Goal: Information Seeking & Learning: Learn about a topic

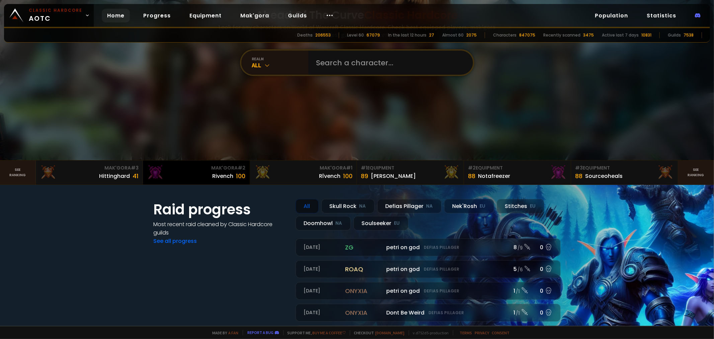
scroll to position [37, 0]
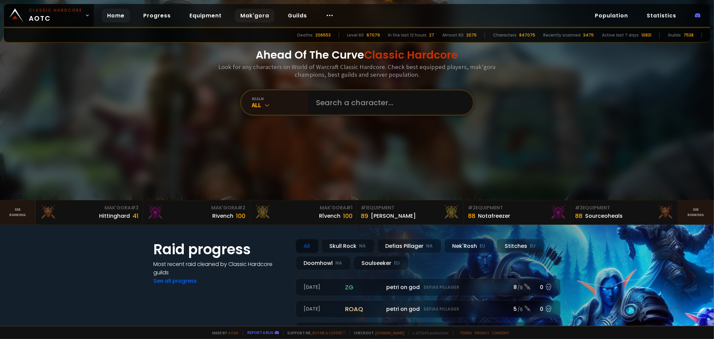
click at [252, 19] on link "Mak'gora" at bounding box center [255, 16] width 40 height 14
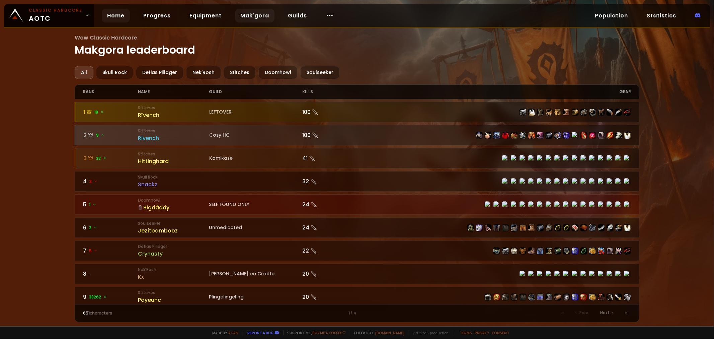
click at [115, 17] on link "Home" at bounding box center [116, 16] width 28 height 14
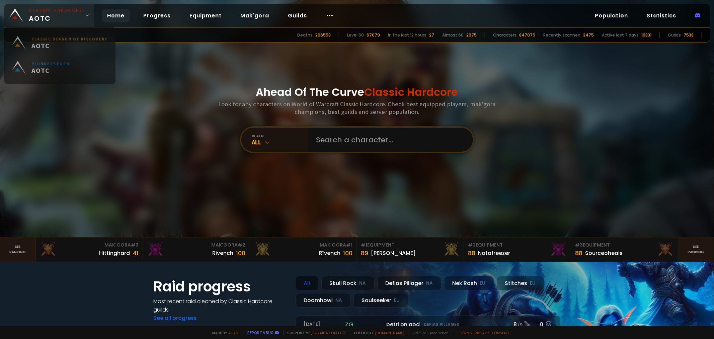
click at [82, 19] on link "Classic Hardcore AOTC" at bounding box center [49, 15] width 90 height 23
click at [75, 14] on span "Classic Hardcore AOTC" at bounding box center [56, 15] width 54 height 16
click at [82, 18] on link "Classic Hardcore AOTC" at bounding box center [49, 15] width 90 height 23
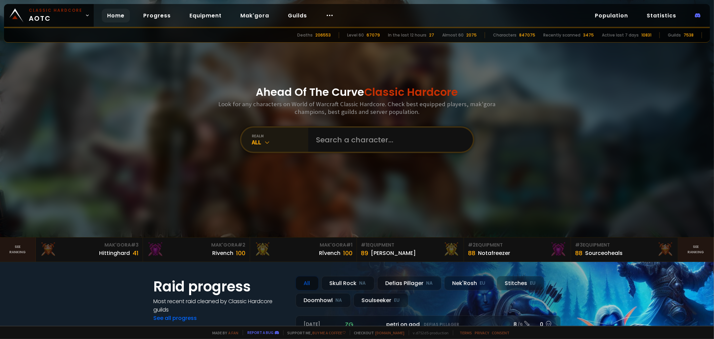
click at [264, 143] on icon at bounding box center [267, 142] width 7 height 7
click at [272, 146] on div "All" at bounding box center [280, 142] width 56 height 8
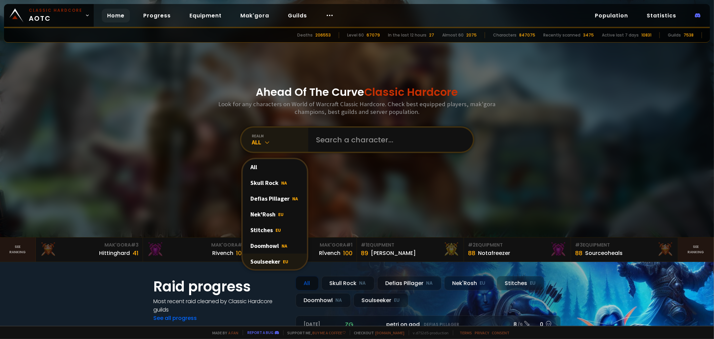
click at [283, 263] on span "EU" at bounding box center [285, 261] width 5 height 6
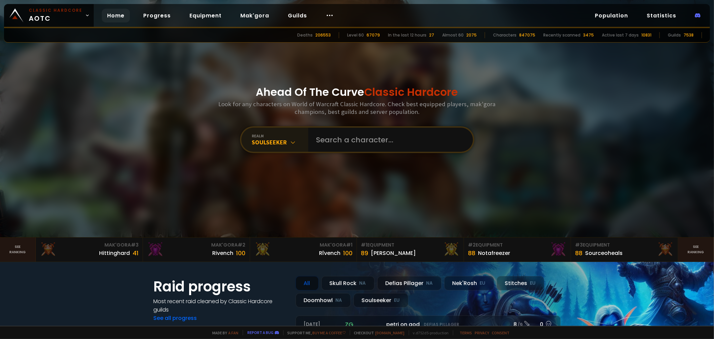
scroll to position [149, 0]
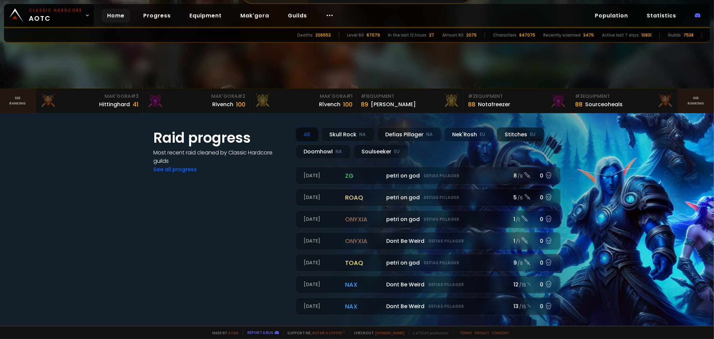
click at [530, 138] on small "EU" at bounding box center [533, 134] width 6 height 7
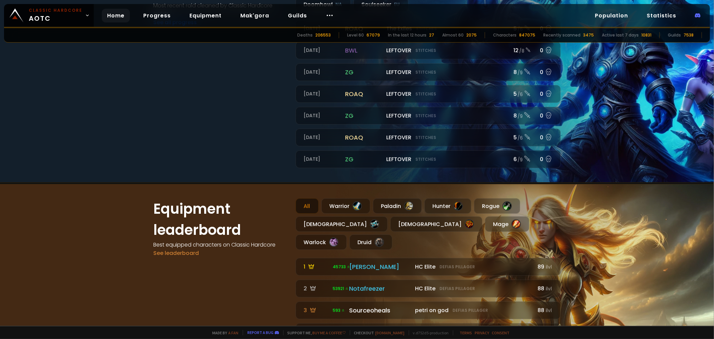
scroll to position [186, 0]
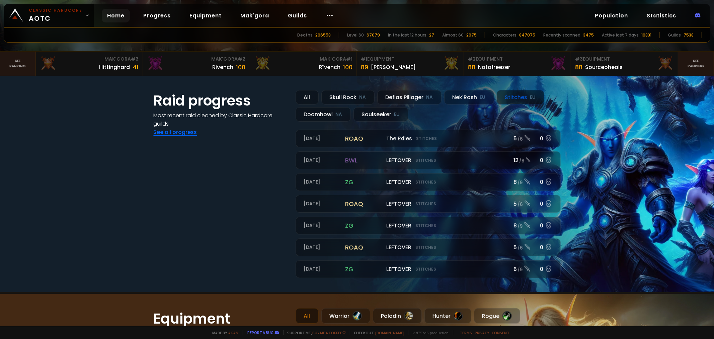
click at [178, 136] on link "See all progress" at bounding box center [176, 132] width 44 height 8
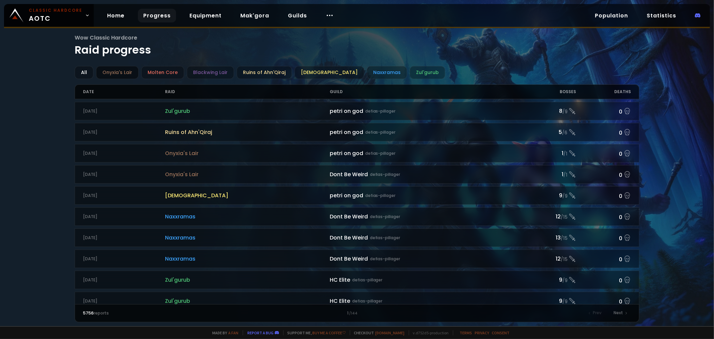
click at [104, 75] on div "Onyxia's Lair" at bounding box center [117, 72] width 43 height 13
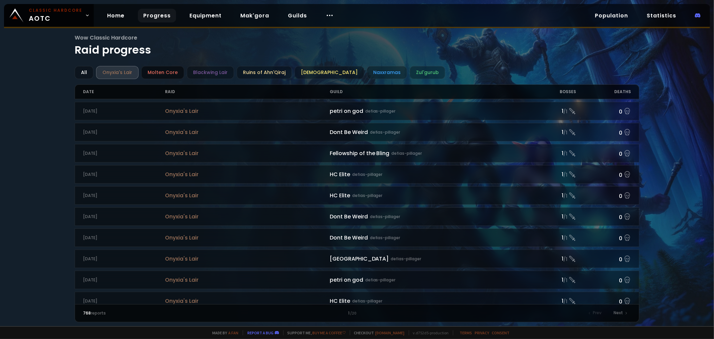
click at [151, 76] on div "Molten Core" at bounding box center [162, 72] width 43 height 13
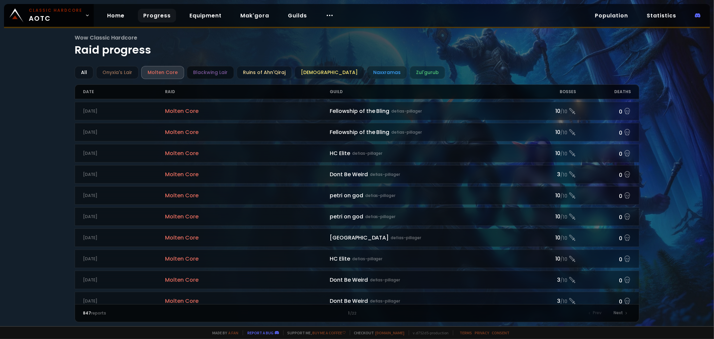
click at [201, 77] on div "Blackwing Lair" at bounding box center [210, 72] width 47 height 13
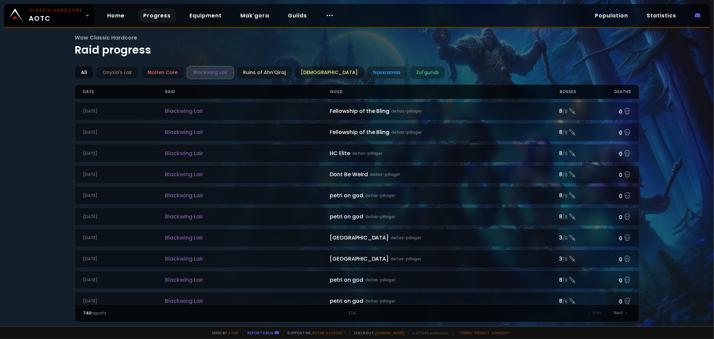
click at [83, 76] on div "All" at bounding box center [84, 72] width 19 height 13
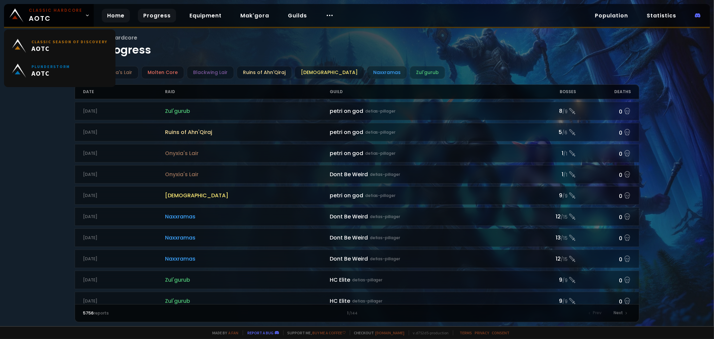
click at [110, 12] on link "Home" at bounding box center [116, 16] width 28 height 14
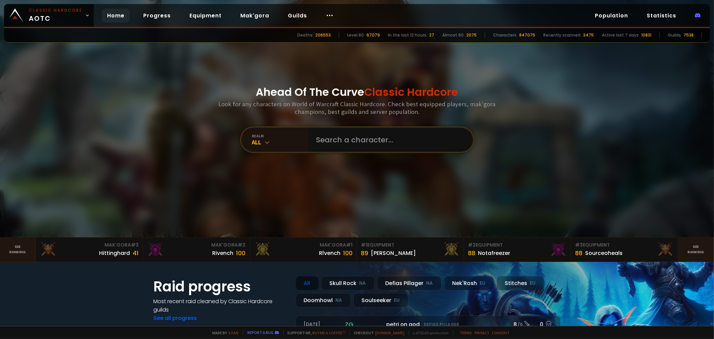
scroll to position [149, 0]
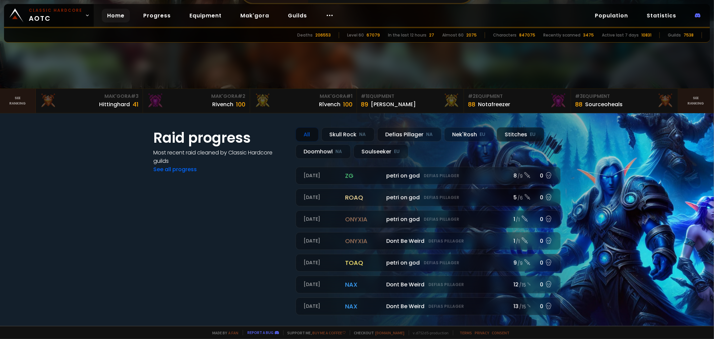
click at [497, 142] on div "Stitches EU" at bounding box center [521, 134] width 48 height 14
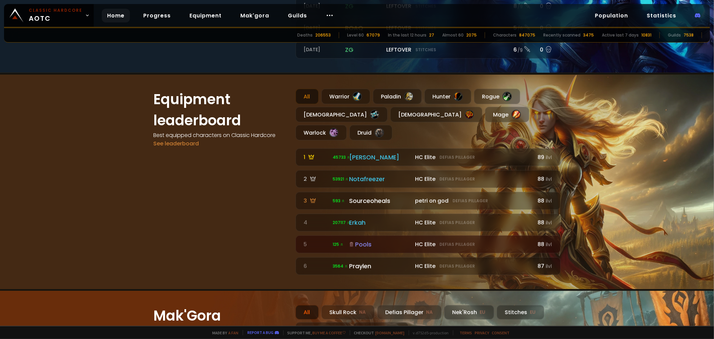
scroll to position [409, 0]
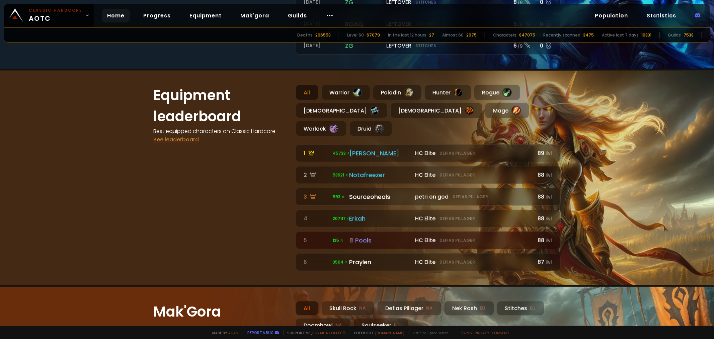
click at [189, 143] on link "See leaderboard" at bounding box center [177, 140] width 46 height 8
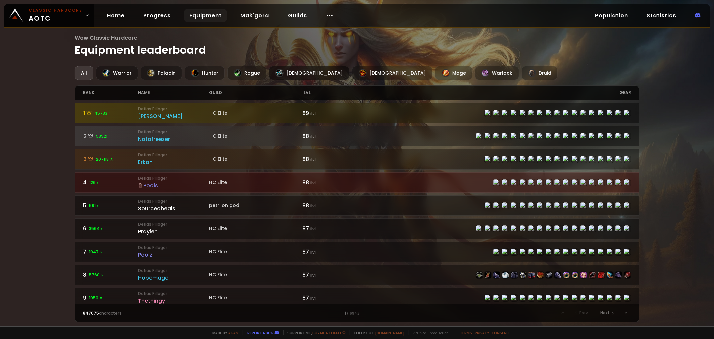
click at [279, 77] on div at bounding box center [280, 73] width 8 height 8
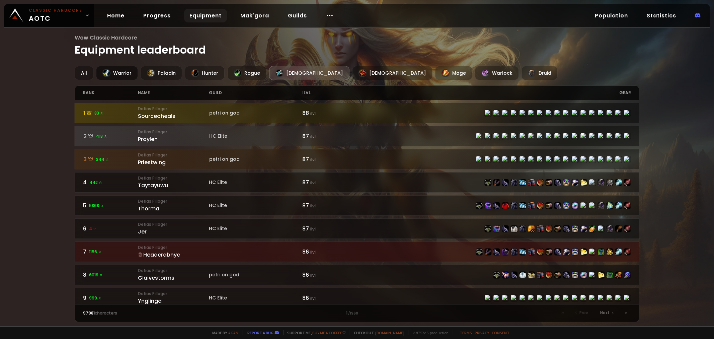
click at [125, 76] on div "Warrior" at bounding box center [117, 73] width 42 height 14
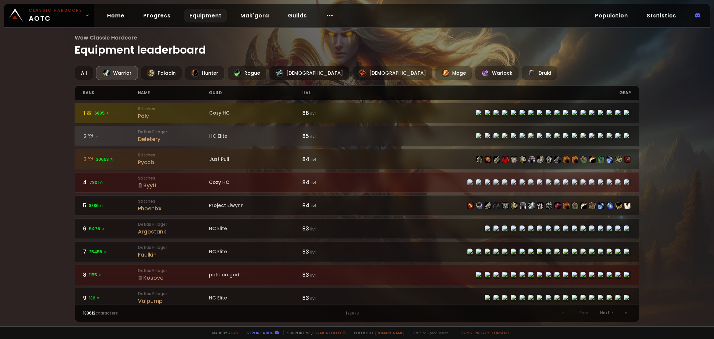
click at [291, 79] on div "[DEMOGRAPHIC_DATA]" at bounding box center [309, 73] width 80 height 14
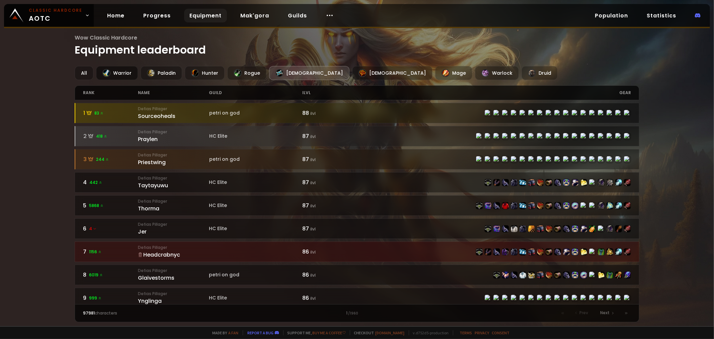
click at [125, 73] on div "Warrior" at bounding box center [117, 73] width 42 height 14
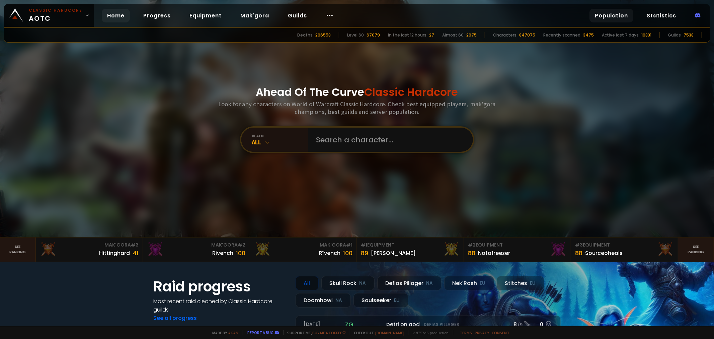
click at [618, 19] on link "Population" at bounding box center [612, 16] width 44 height 14
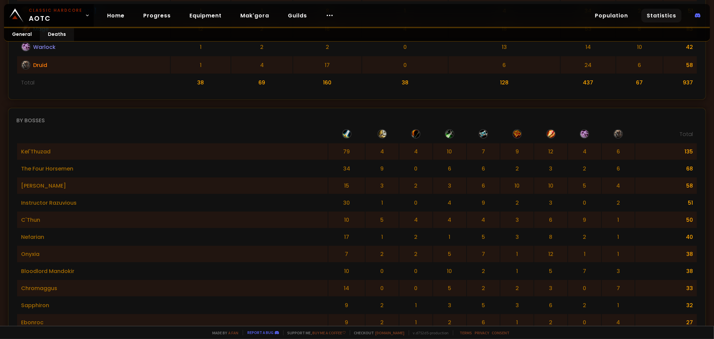
scroll to position [483, 0]
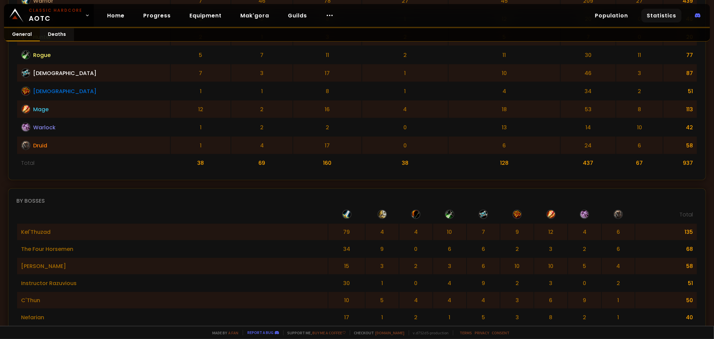
click at [15, 37] on link "General" at bounding box center [22, 34] width 36 height 13
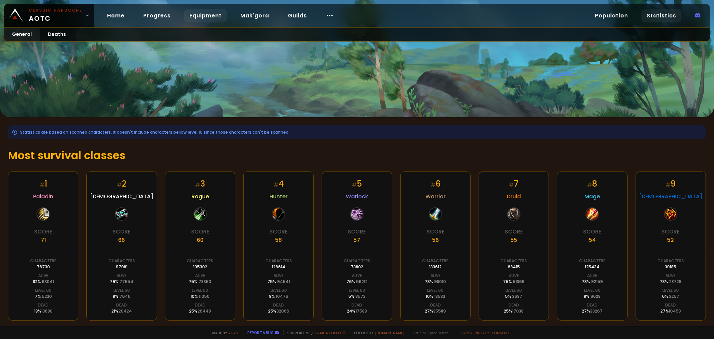
click at [196, 15] on link "Equipment" at bounding box center [205, 16] width 43 height 14
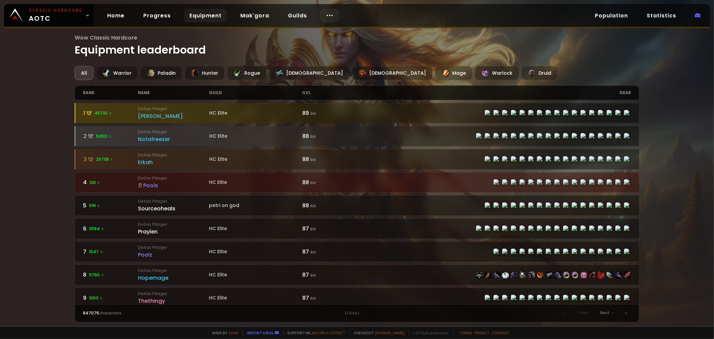
click at [330, 11] on div at bounding box center [329, 16] width 19 height 14
click at [317, 52] on link "SFMG Tournament" at bounding box center [327, 49] width 58 height 15
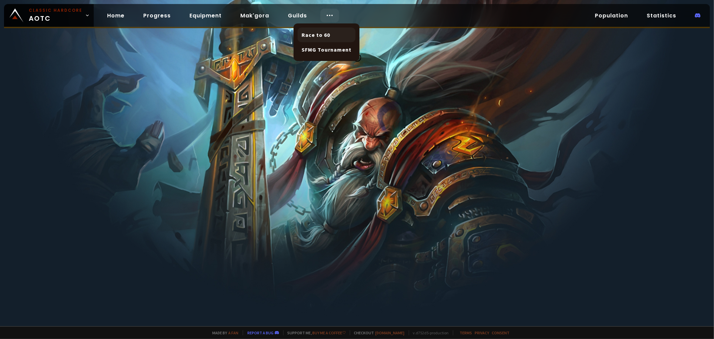
click at [318, 30] on link "Race to 60" at bounding box center [327, 34] width 58 height 15
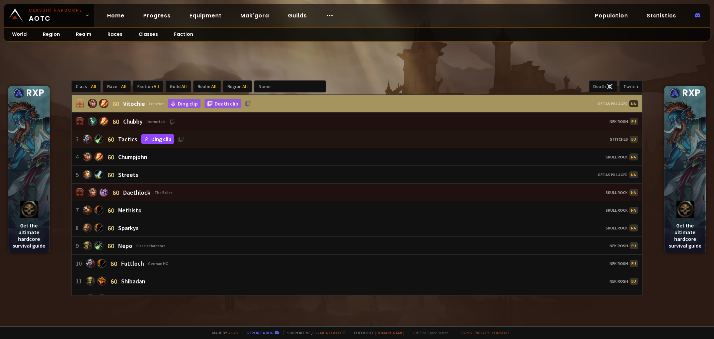
click at [153, 143] on link "Ding clip" at bounding box center [157, 138] width 33 height 9
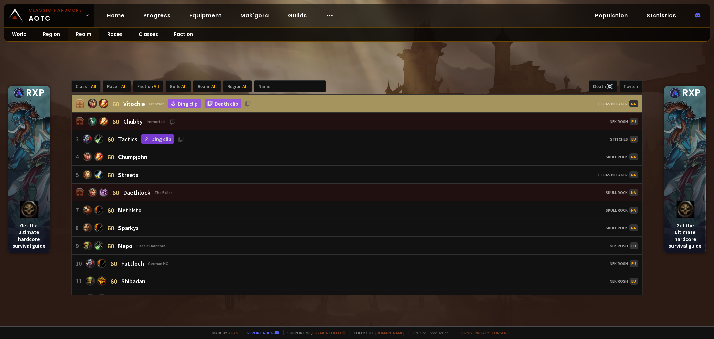
drag, startPoint x: 78, startPoint y: 31, endPoint x: 87, endPoint y: 41, distance: 13.3
click at [78, 31] on link "Realm" at bounding box center [83, 34] width 31 height 13
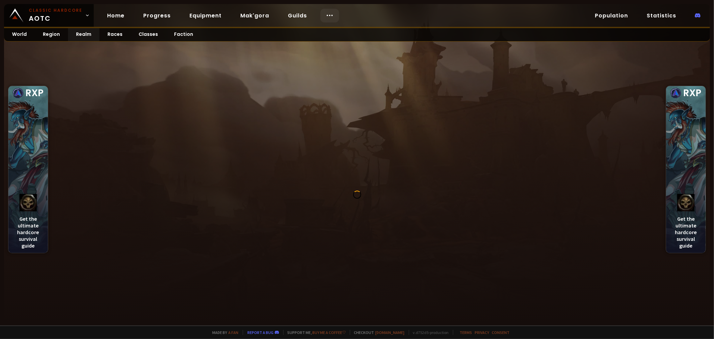
click at [326, 14] on icon at bounding box center [330, 15] width 8 height 8
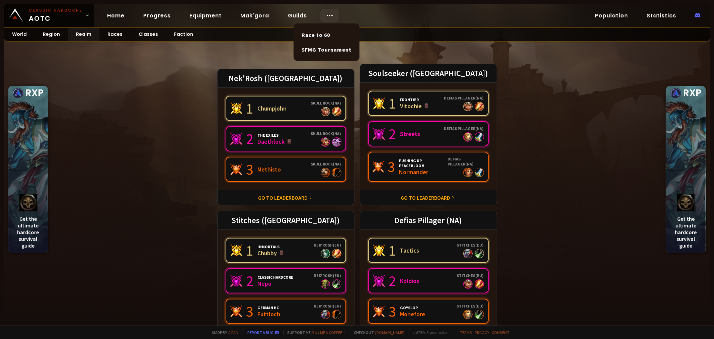
click at [324, 9] on div at bounding box center [329, 16] width 19 height 14
click at [276, 112] on link "1 Chumpjohn Skull Rock ( NA )" at bounding box center [286, 108] width 121 height 25
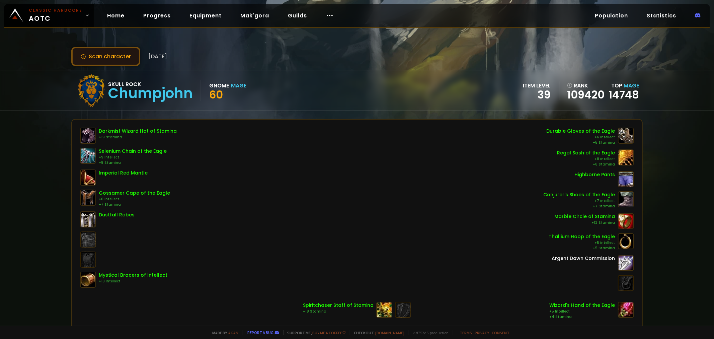
click at [111, 54] on button "Scan character" at bounding box center [105, 56] width 69 height 19
click at [164, 14] on link "Progress" at bounding box center [157, 16] width 38 height 14
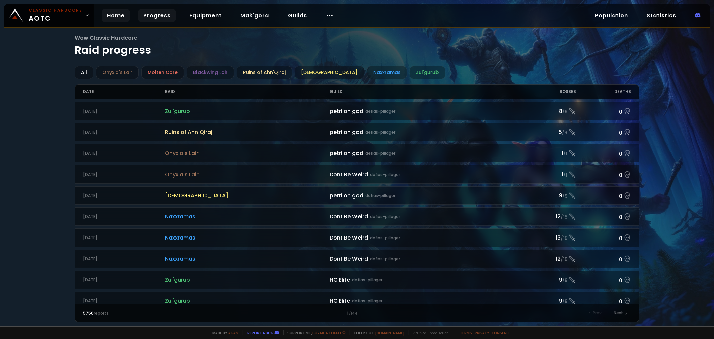
click at [126, 15] on link "Home" at bounding box center [116, 16] width 28 height 14
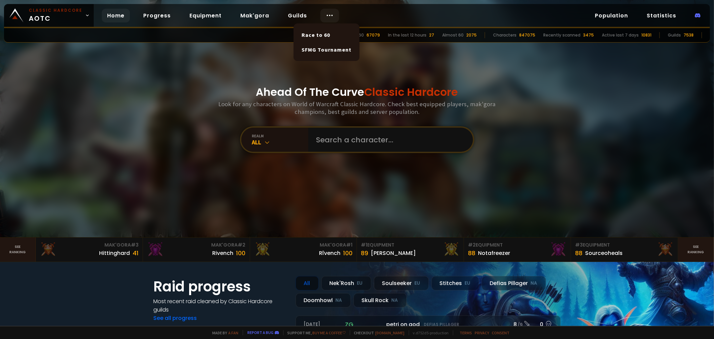
click at [333, 15] on div at bounding box center [329, 16] width 19 height 14
click at [158, 14] on link "Progress" at bounding box center [157, 16] width 38 height 14
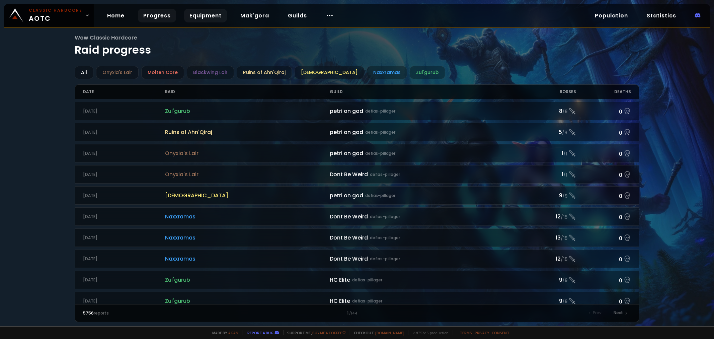
click at [195, 17] on link "Equipment" at bounding box center [205, 16] width 43 height 14
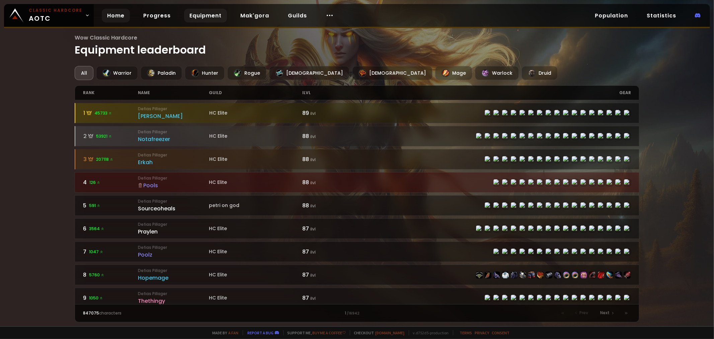
click at [113, 12] on link "Home" at bounding box center [116, 16] width 28 height 14
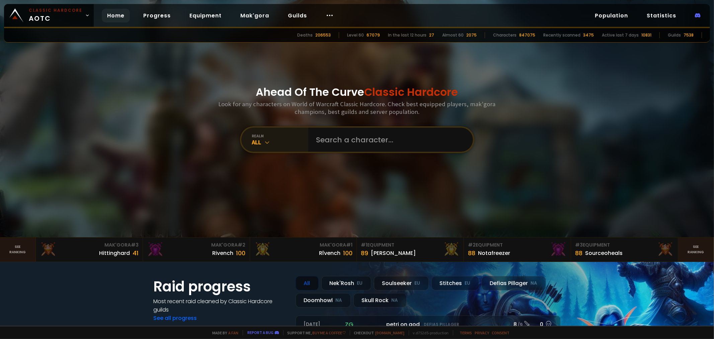
click at [264, 146] on icon at bounding box center [267, 142] width 7 height 7
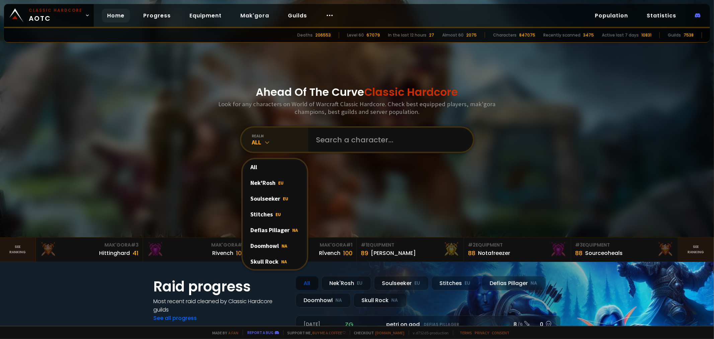
click at [264, 146] on icon at bounding box center [267, 142] width 7 height 7
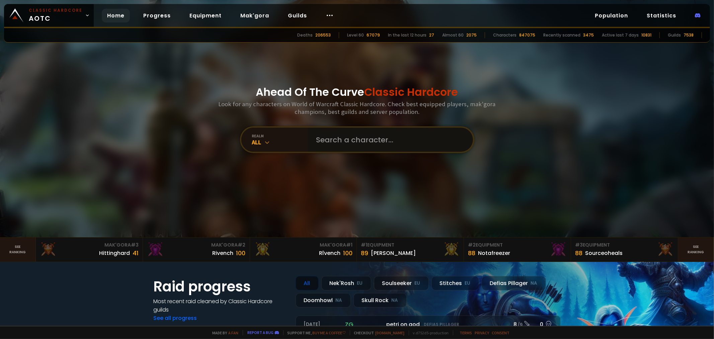
drag, startPoint x: 397, startPoint y: 142, endPoint x: 414, endPoint y: 168, distance: 31.3
click at [397, 142] on input "text" at bounding box center [388, 140] width 153 height 24
type input "drezynka"
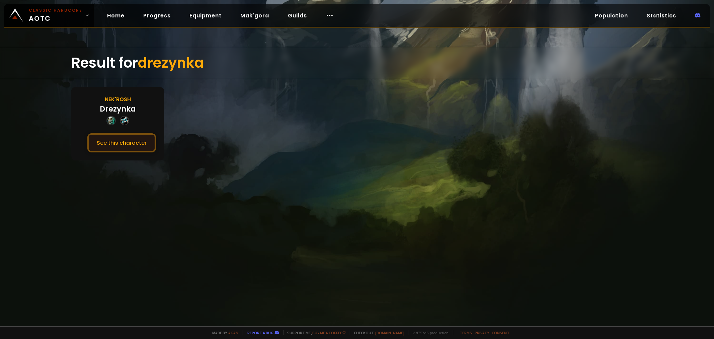
click at [134, 143] on button "See this character" at bounding box center [121, 142] width 69 height 19
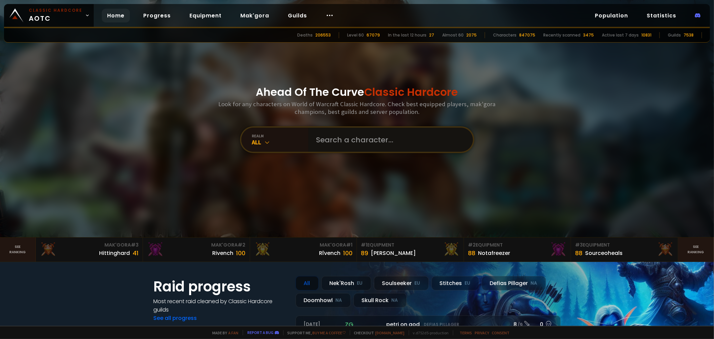
click at [364, 137] on input "text" at bounding box center [388, 140] width 153 height 24
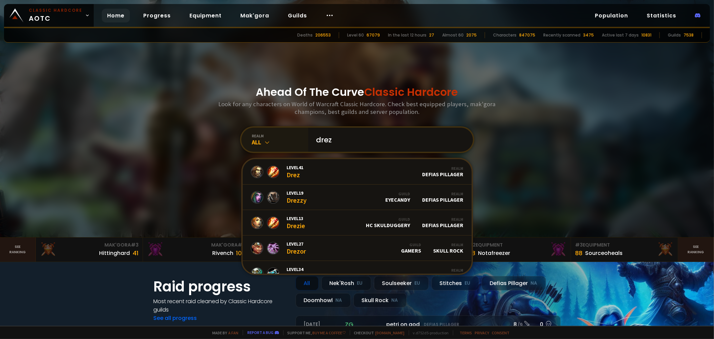
type input "drez"
click at [261, 138] on div "realm" at bounding box center [280, 135] width 56 height 5
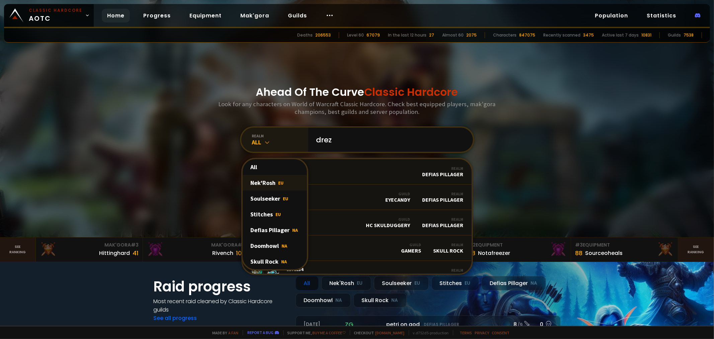
click at [270, 183] on div "Nek'Rosh EU" at bounding box center [275, 183] width 64 height 16
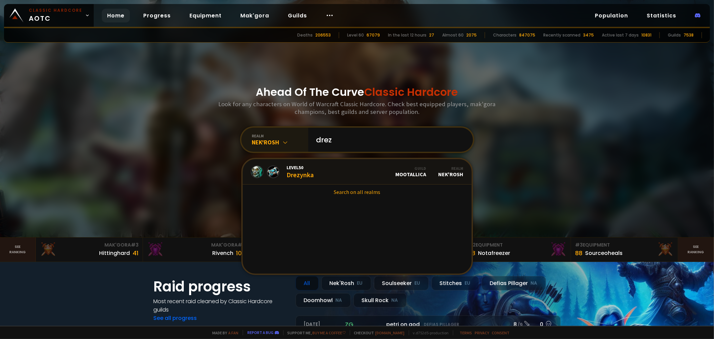
click at [272, 143] on div "Nek'Rosh" at bounding box center [280, 142] width 56 height 8
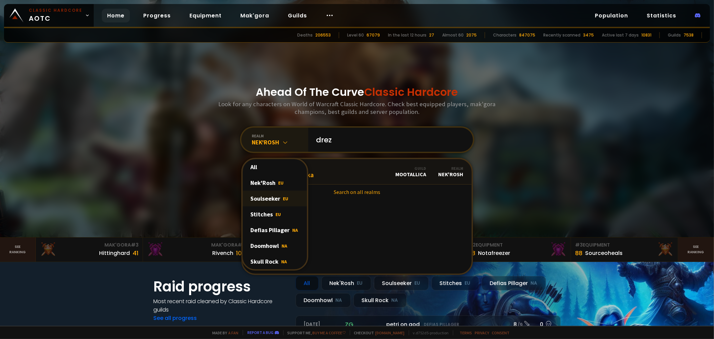
click at [270, 203] on div "Soulseeker EU" at bounding box center [275, 199] width 64 height 16
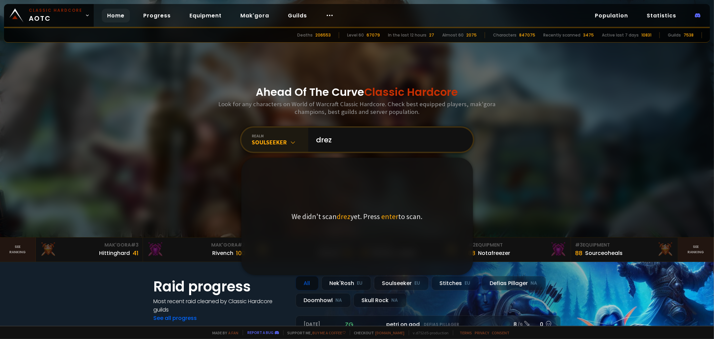
click at [277, 144] on div "Soulseeker" at bounding box center [280, 142] width 56 height 8
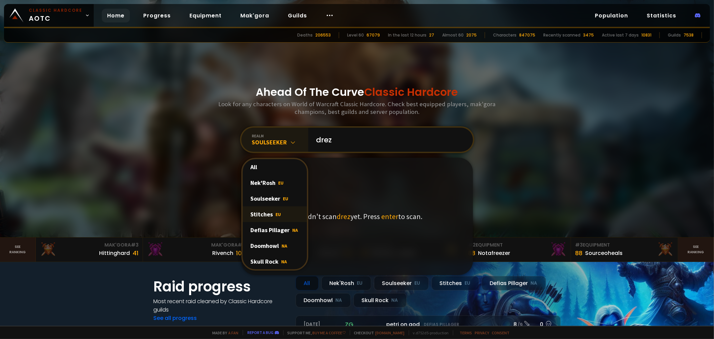
click at [276, 215] on span "EU" at bounding box center [278, 214] width 5 height 6
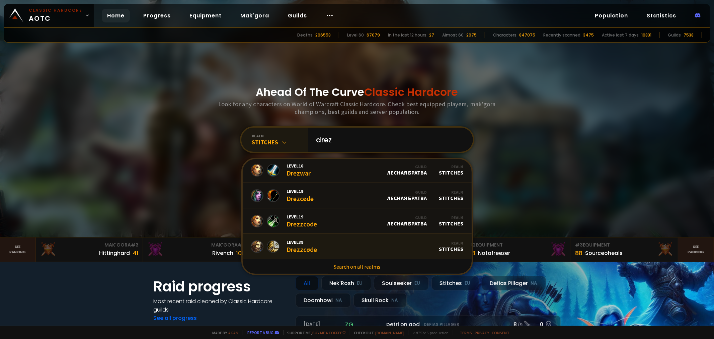
scroll to position [37, 0]
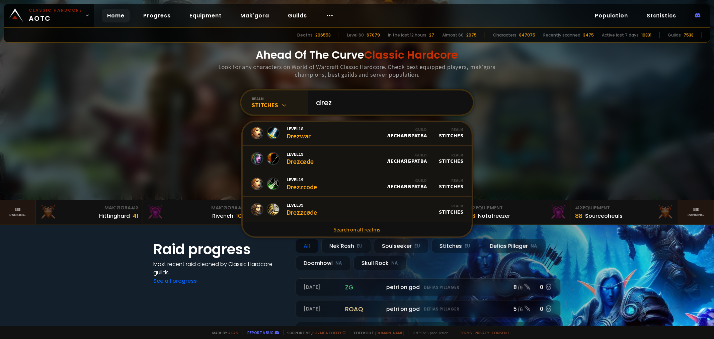
click at [351, 233] on link "Search on all realms" at bounding box center [357, 229] width 229 height 15
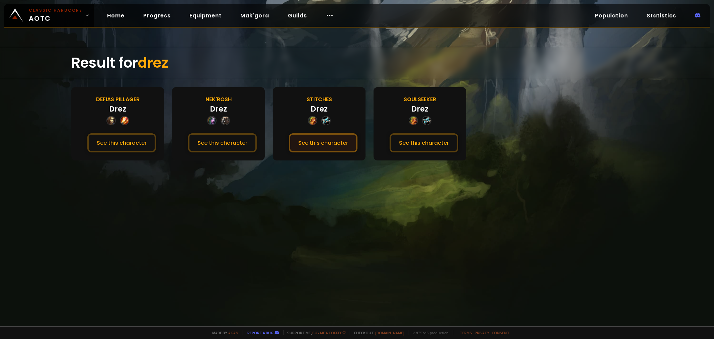
click at [358, 148] on button "See this character" at bounding box center [323, 142] width 69 height 19
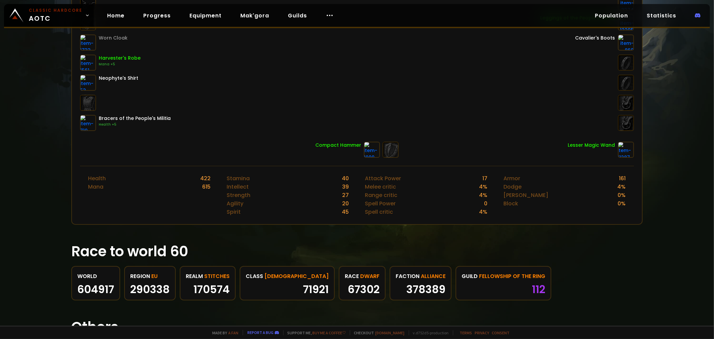
scroll to position [96, 0]
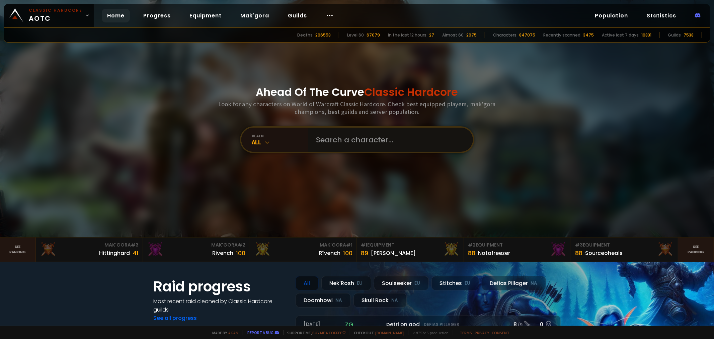
click at [351, 145] on input "text" at bounding box center [388, 140] width 153 height 24
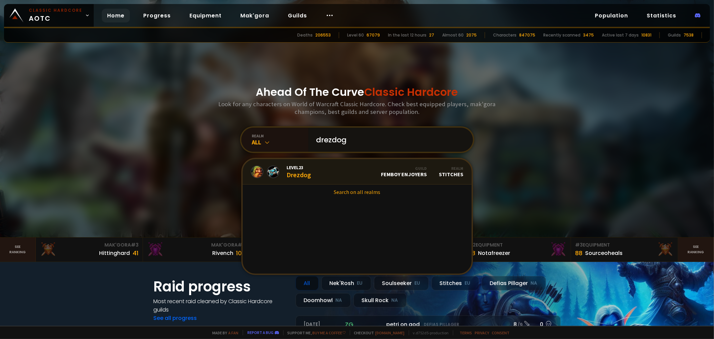
type input "drezdog"
click at [323, 174] on link "Level 23 Drezdog Guild Femboy Enjoyers Realm Stitches" at bounding box center [357, 171] width 229 height 25
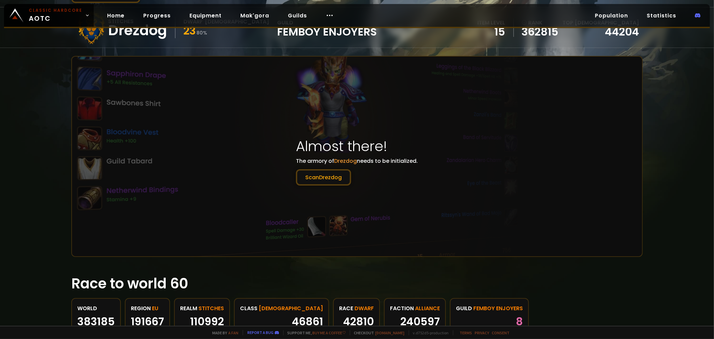
scroll to position [149, 0]
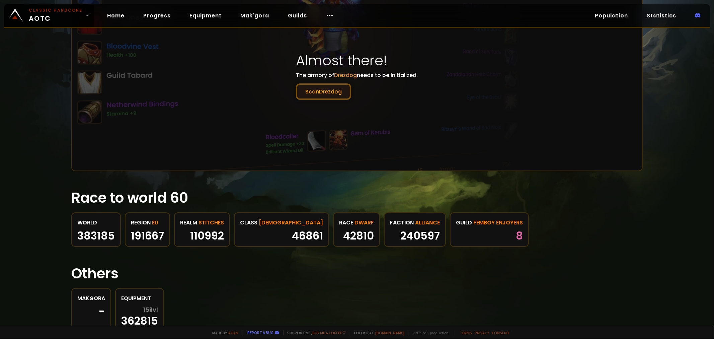
click at [319, 92] on button "Scan Drezdog" at bounding box center [323, 91] width 55 height 16
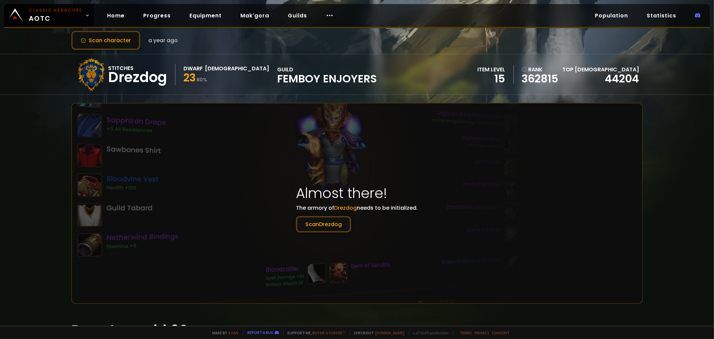
scroll to position [0, 0]
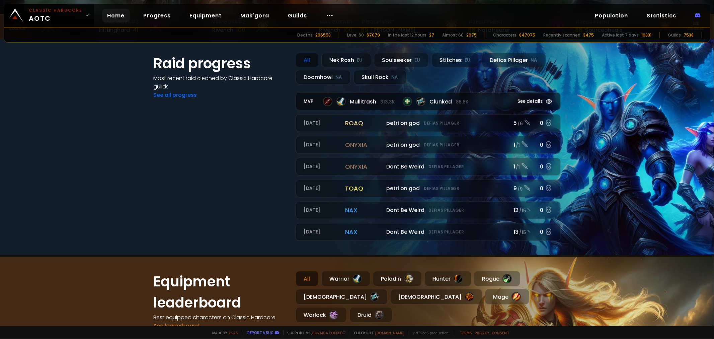
scroll to position [149, 0]
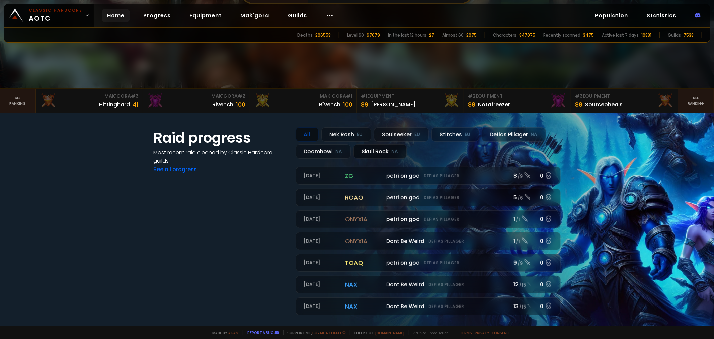
drag, startPoint x: 479, startPoint y: 140, endPoint x: 480, endPoint y: 149, distance: 9.4
click at [479, 141] on div "Stitches EU" at bounding box center [456, 134] width 48 height 14
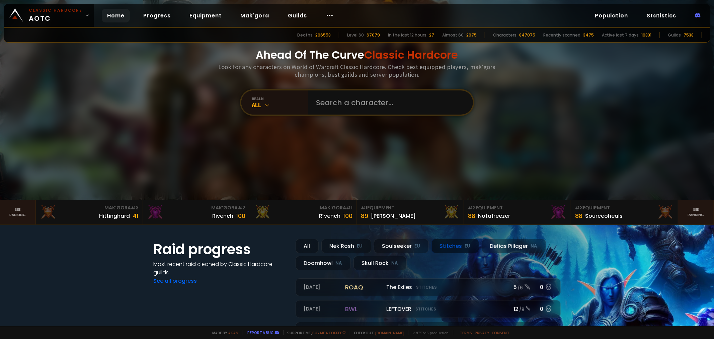
scroll to position [0, 0]
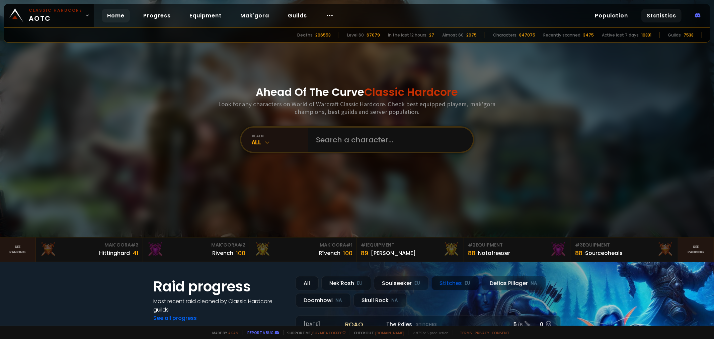
drag, startPoint x: 657, startPoint y: 16, endPoint x: 658, endPoint y: 20, distance: 4.0
click at [658, 16] on link "Statistics" at bounding box center [661, 16] width 40 height 14
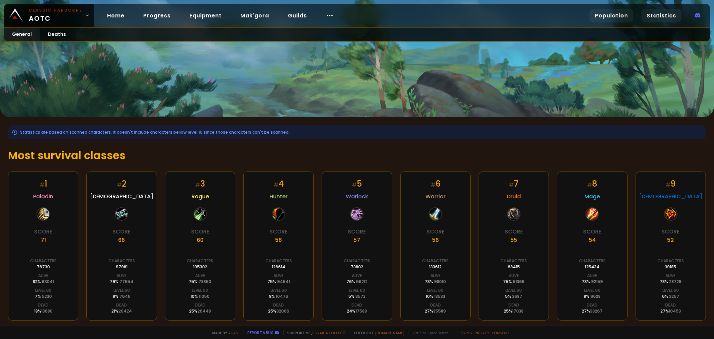
click at [620, 14] on link "Population" at bounding box center [612, 16] width 44 height 14
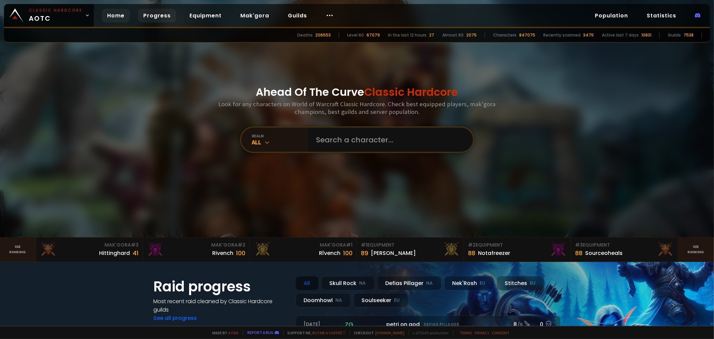
click at [157, 13] on link "Progress" at bounding box center [157, 16] width 38 height 14
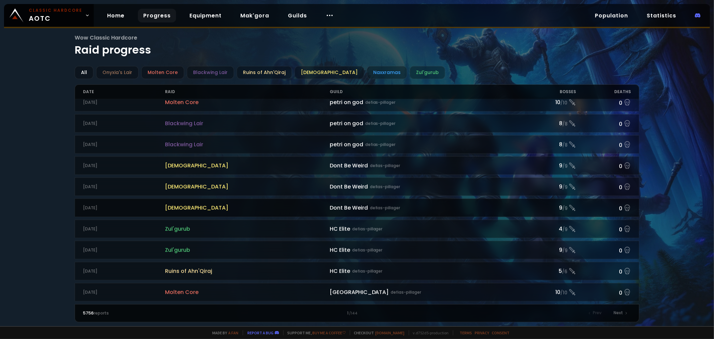
scroll to position [661, 0]
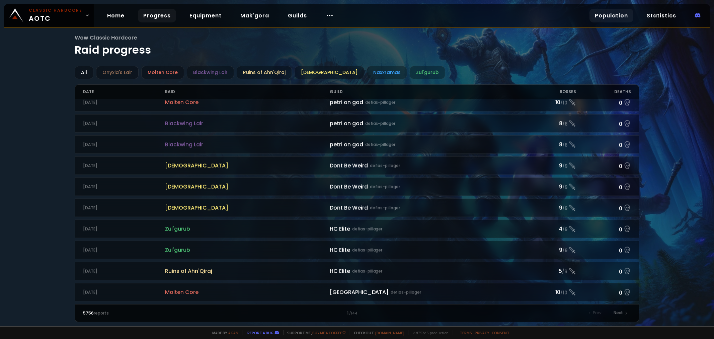
click at [614, 21] on link "Population" at bounding box center [612, 16] width 44 height 14
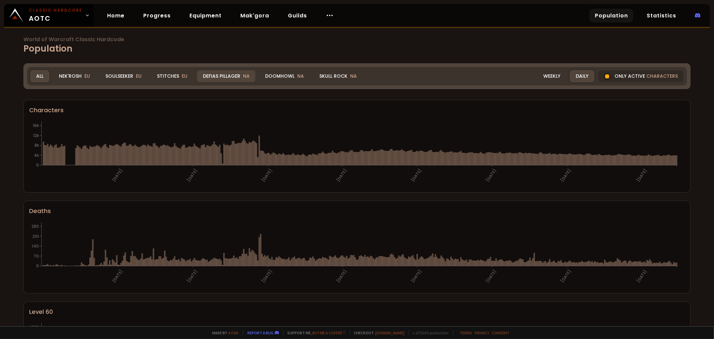
click at [236, 78] on div "Defias Pillager NA" at bounding box center [226, 76] width 58 height 12
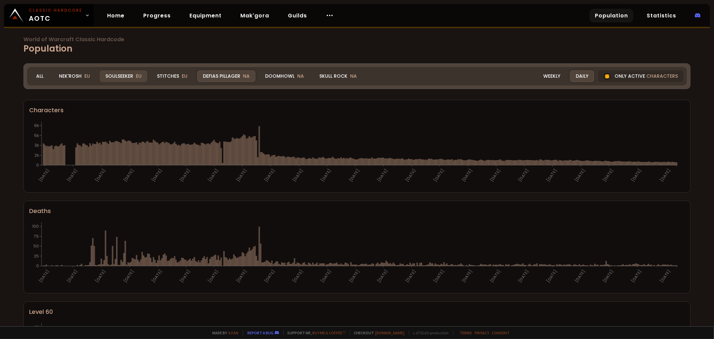
click at [121, 74] on div "Soulseeker EU" at bounding box center [124, 76] width 48 height 12
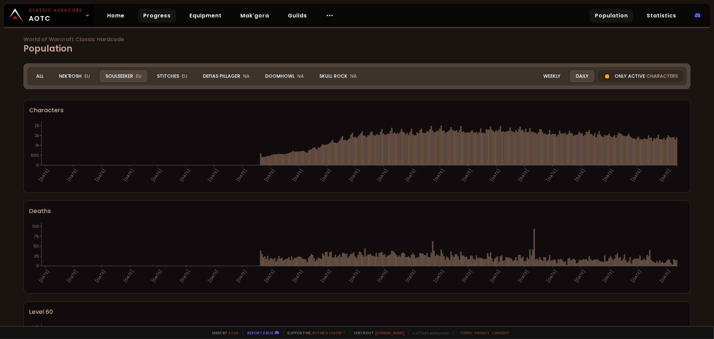
drag, startPoint x: 162, startPoint y: 14, endPoint x: 164, endPoint y: 18, distance: 4.3
click at [162, 14] on link "Progress" at bounding box center [157, 16] width 38 height 14
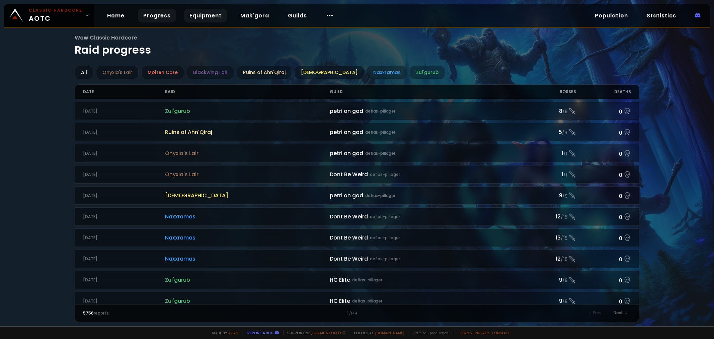
click at [202, 17] on link "Equipment" at bounding box center [205, 16] width 43 height 14
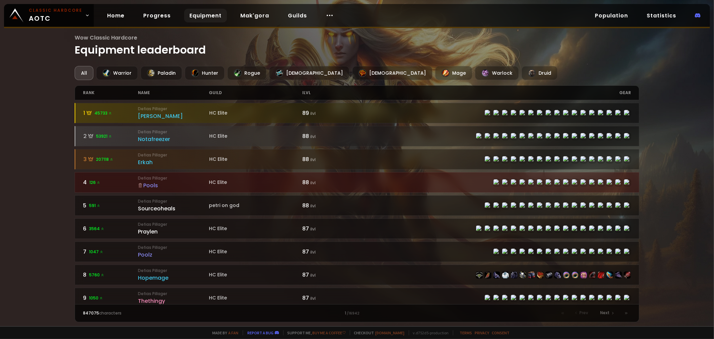
click at [283, 79] on div "[DEMOGRAPHIC_DATA]" at bounding box center [309, 73] width 80 height 14
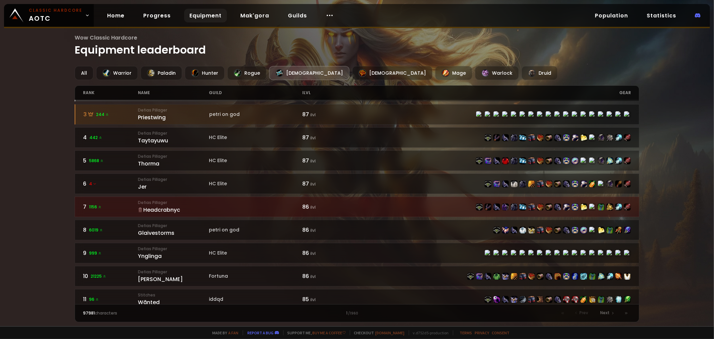
scroll to position [149, 0]
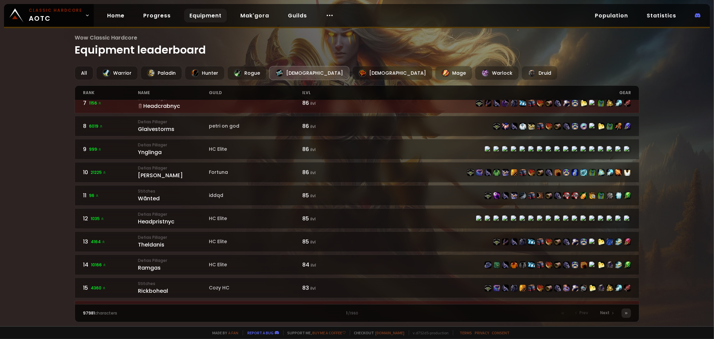
click at [628, 313] on icon at bounding box center [626, 313] width 4 height 4
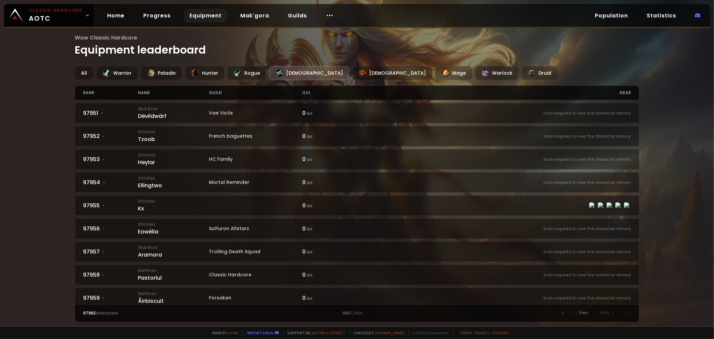
drag, startPoint x: 253, startPoint y: 10, endPoint x: 289, endPoint y: 25, distance: 38.7
click at [253, 10] on link "Mak'gora" at bounding box center [255, 16] width 40 height 14
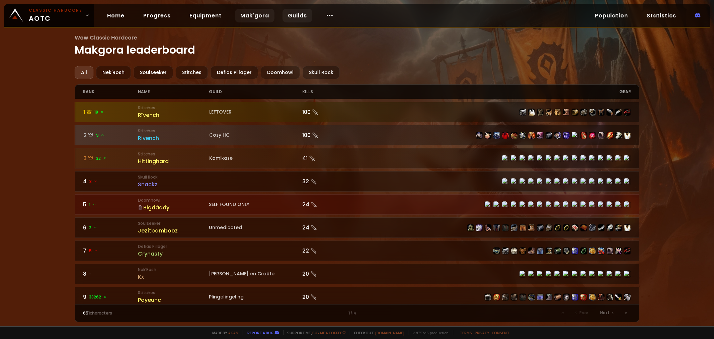
click at [296, 17] on link "Guilds" at bounding box center [298, 16] width 30 height 14
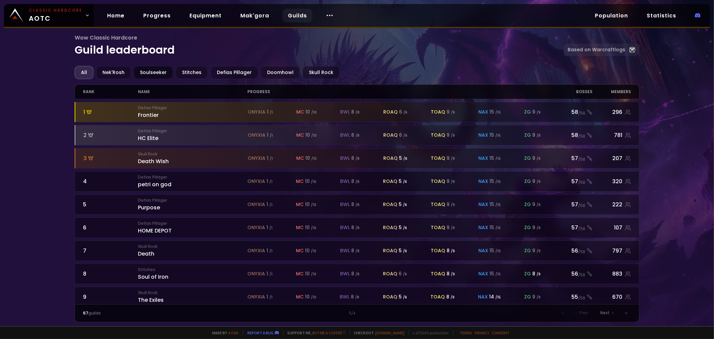
click at [158, 75] on div "Soulseeker" at bounding box center [154, 72] width 40 height 13
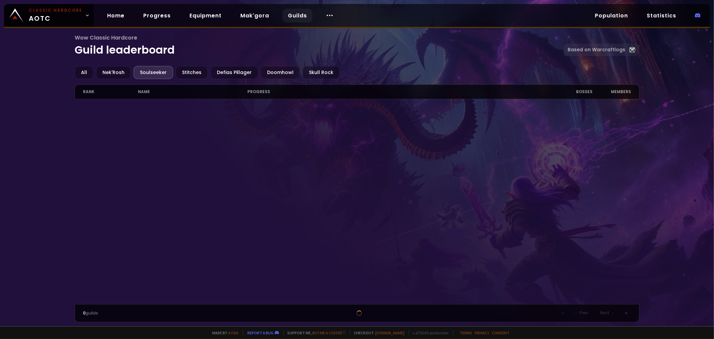
drag, startPoint x: 196, startPoint y: 71, endPoint x: 204, endPoint y: 92, distance: 22.6
click at [196, 72] on div "Stitches" at bounding box center [192, 72] width 32 height 13
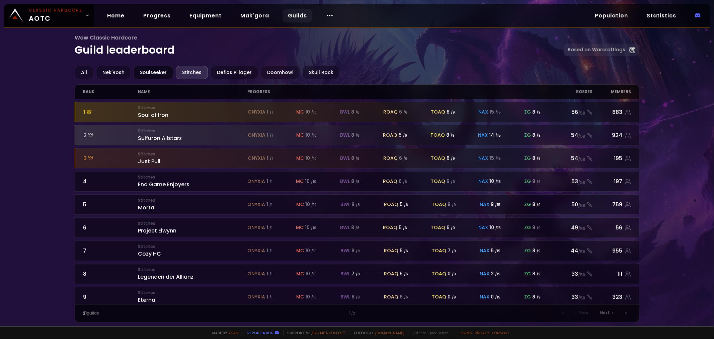
click at [142, 78] on div "Soulseeker" at bounding box center [154, 72] width 40 height 13
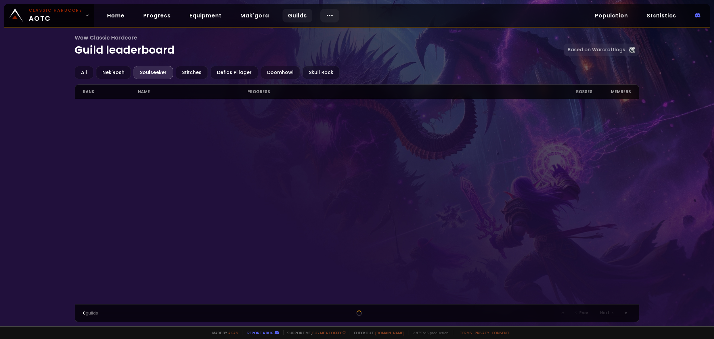
click at [330, 16] on icon at bounding box center [330, 15] width 8 height 8
click at [157, 17] on link "Progress" at bounding box center [157, 16] width 38 height 14
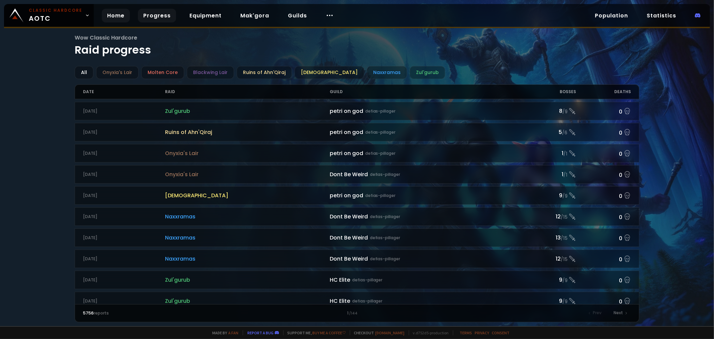
drag, startPoint x: 116, startPoint y: 14, endPoint x: 115, endPoint y: 17, distance: 3.5
click at [116, 14] on link "Home" at bounding box center [116, 16] width 28 height 14
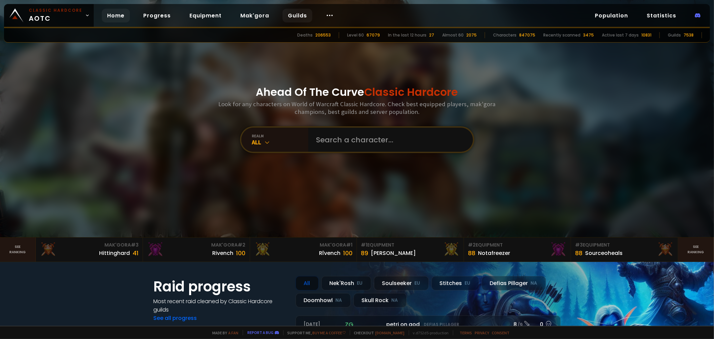
click at [300, 17] on link "Guilds" at bounding box center [298, 16] width 30 height 14
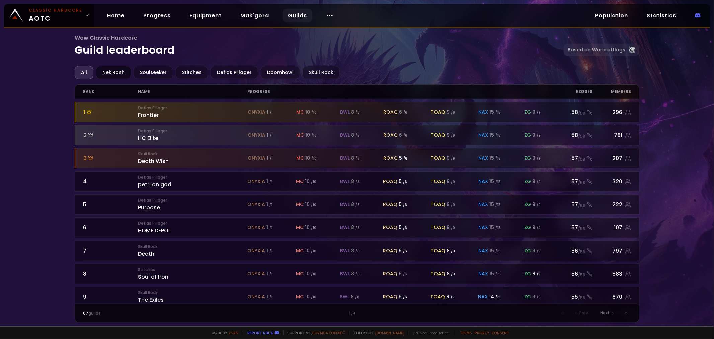
click at [115, 77] on div "Nek'Rosh" at bounding box center [113, 72] width 35 height 13
click at [163, 79] on div "Soulseeker" at bounding box center [154, 72] width 40 height 13
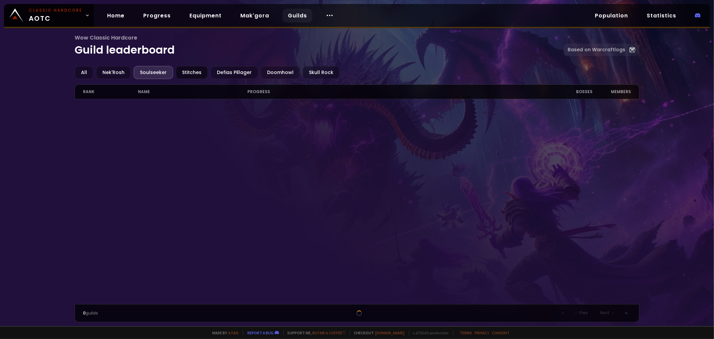
click at [188, 79] on div "Stitches" at bounding box center [192, 72] width 32 height 13
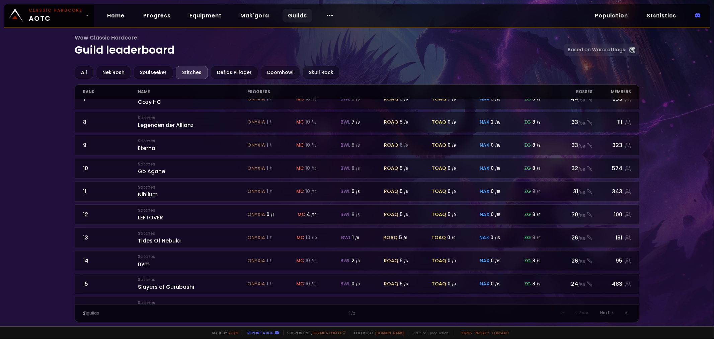
scroll to position [148, 0]
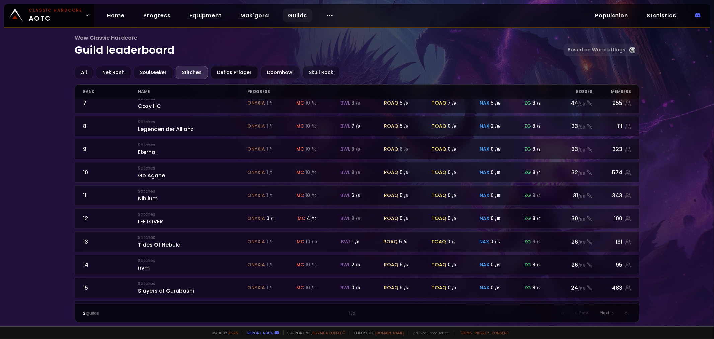
click at [229, 75] on div "Defias Pillager" at bounding box center [235, 72] width 48 height 13
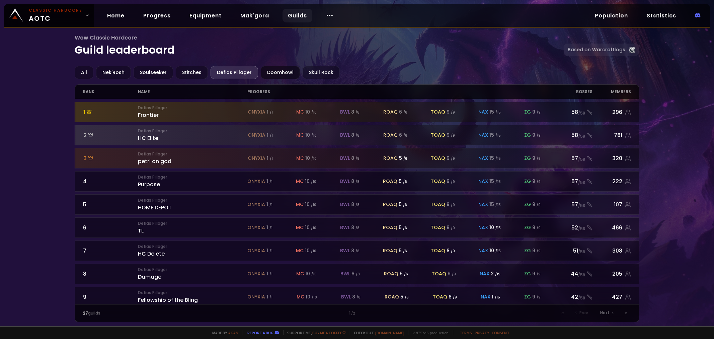
click at [273, 72] on div "Doomhowl" at bounding box center [280, 72] width 39 height 13
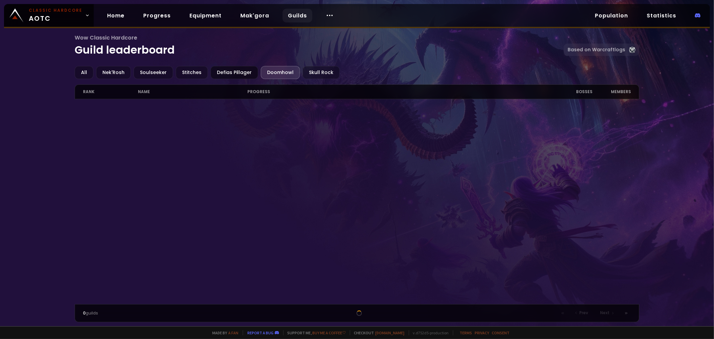
click at [230, 76] on div "Defias Pillager" at bounding box center [235, 72] width 48 height 13
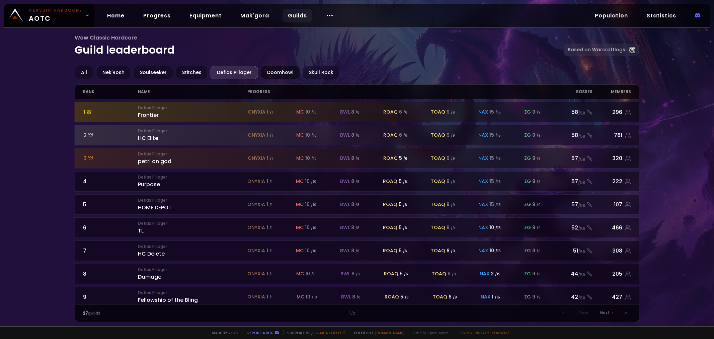
click at [275, 76] on div "Doomhowl" at bounding box center [280, 72] width 39 height 13
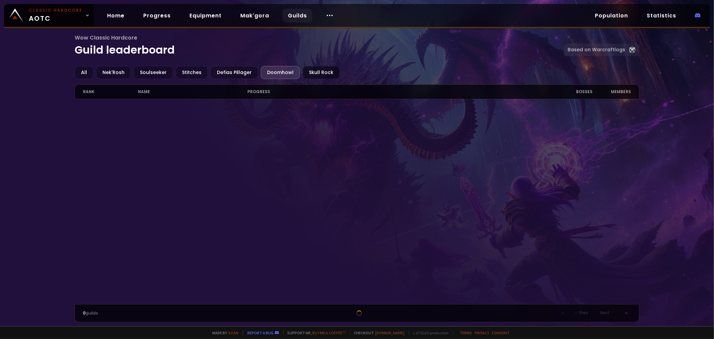
click at [316, 77] on div "Skull Rock" at bounding box center [321, 72] width 37 height 13
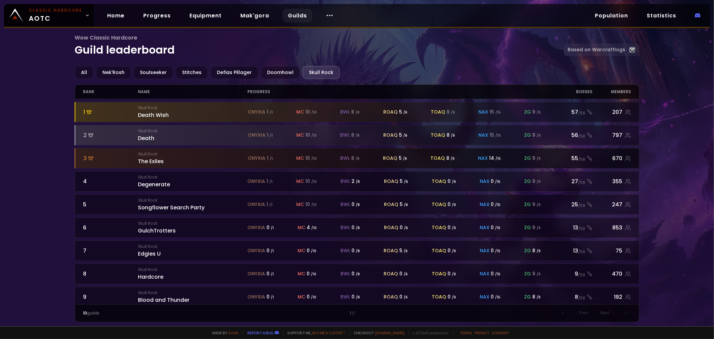
scroll to position [49, 0]
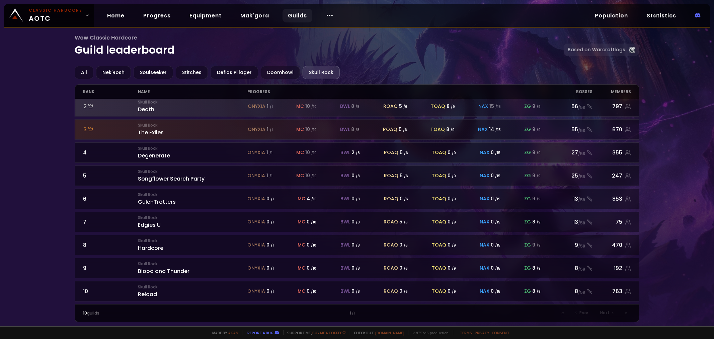
click at [85, 71] on div "All" at bounding box center [84, 72] width 19 height 13
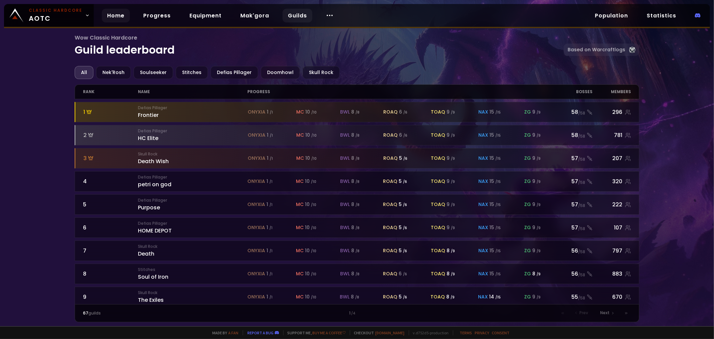
click at [111, 11] on link "Home" at bounding box center [116, 16] width 28 height 14
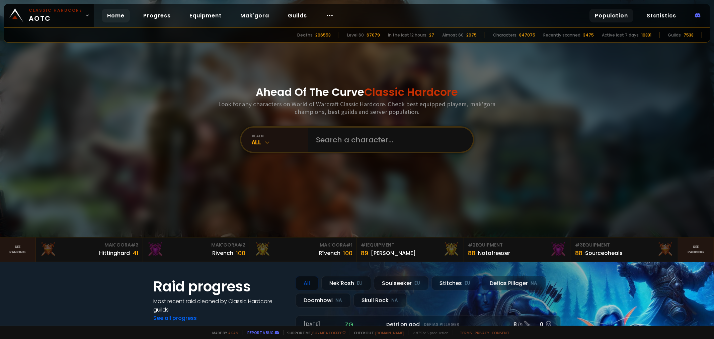
click at [618, 15] on link "Population" at bounding box center [612, 16] width 44 height 14
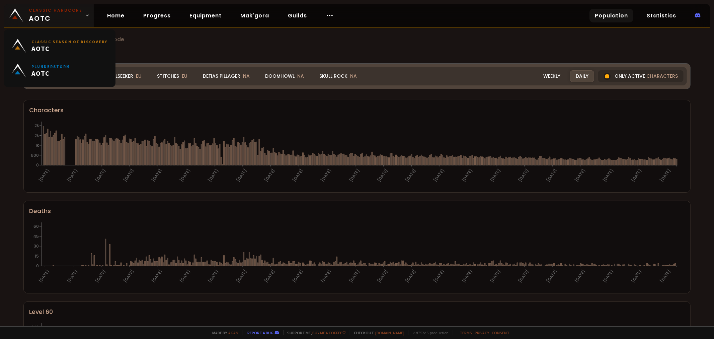
click at [48, 14] on span "Classic Hardcore AOTC" at bounding box center [56, 15] width 54 height 16
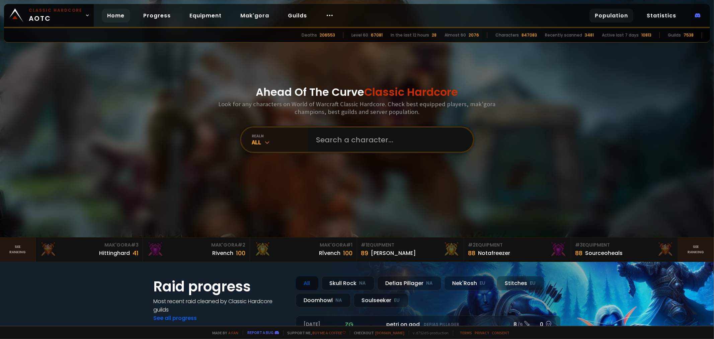
click at [623, 14] on link "Population" at bounding box center [612, 16] width 44 height 14
